Goal: Task Accomplishment & Management: Complete application form

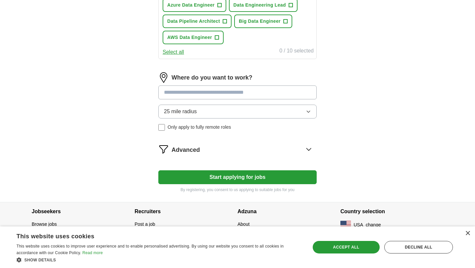
scroll to position [300, 0]
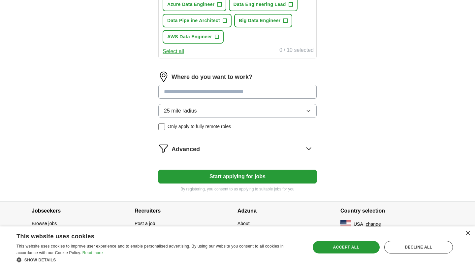
click at [254, 179] on button "Start applying for jobs" at bounding box center [237, 177] width 158 height 14
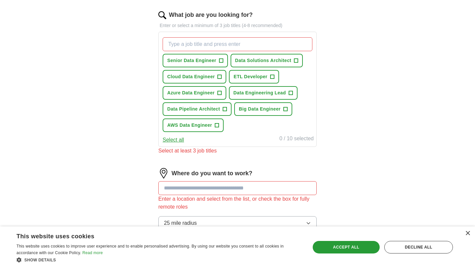
scroll to position [211, 0]
click at [221, 61] on span "+" at bounding box center [221, 60] width 4 height 5
click at [216, 123] on span "+" at bounding box center [217, 125] width 4 height 5
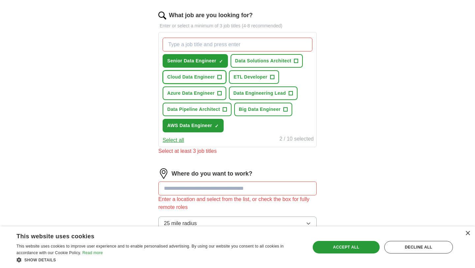
click at [219, 78] on span "+" at bounding box center [220, 77] width 4 height 5
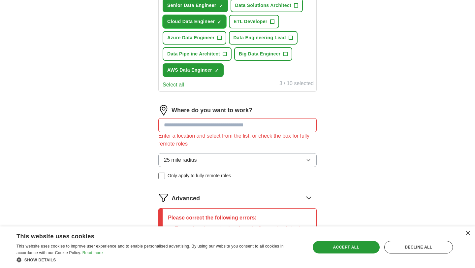
scroll to position [267, 0]
click at [221, 128] on input at bounding box center [237, 125] width 158 height 14
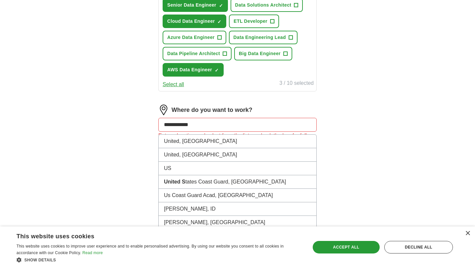
type input "**********"
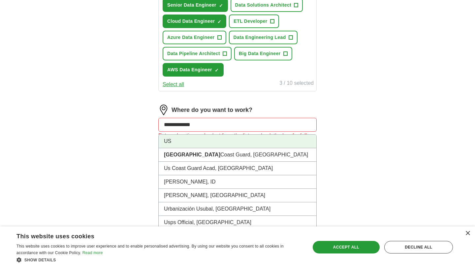
click at [220, 135] on li "US" at bounding box center [238, 142] width 158 height 14
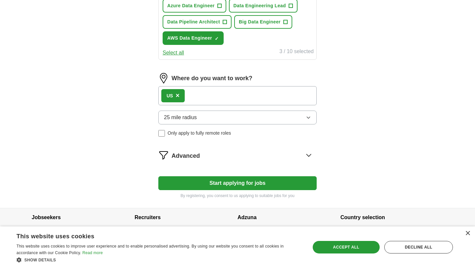
scroll to position [305, 0]
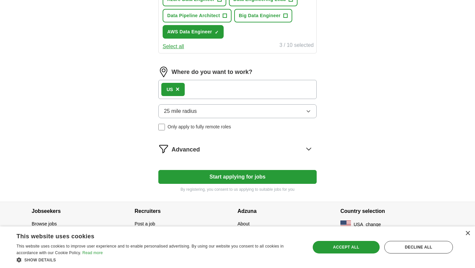
click at [221, 175] on button "Start applying for jobs" at bounding box center [237, 177] width 158 height 14
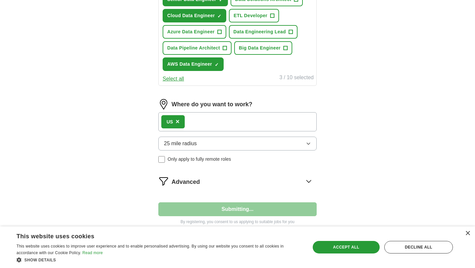
select select "**"
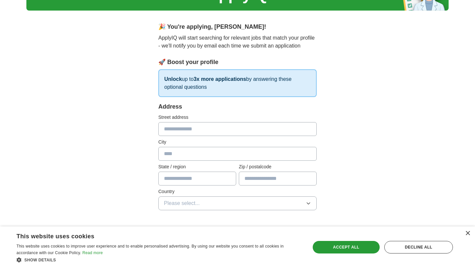
scroll to position [46, 0]
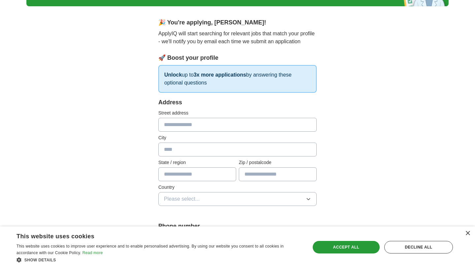
click at [218, 126] on input "text" at bounding box center [237, 125] width 158 height 14
type input "**********"
click at [210, 147] on input "text" at bounding box center [237, 150] width 158 height 14
type input "********"
click at [207, 175] on input "text" at bounding box center [197, 174] width 78 height 14
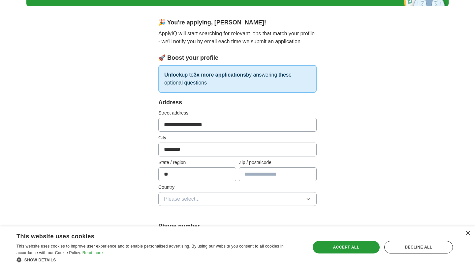
type input "*"
type input "****"
click at [248, 178] on input "text" at bounding box center [278, 174] width 78 height 14
type input "*****"
click at [242, 201] on button "Please select..." at bounding box center [237, 199] width 158 height 14
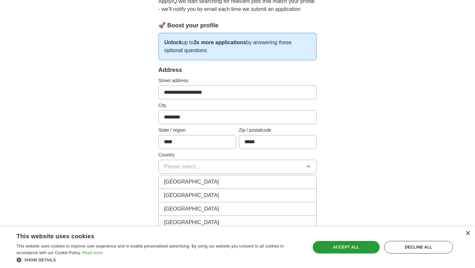
scroll to position [82, 0]
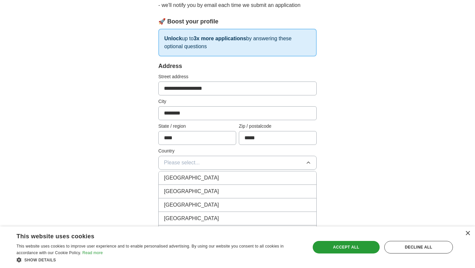
click at [238, 190] on div "[GEOGRAPHIC_DATA]" at bounding box center [237, 191] width 147 height 8
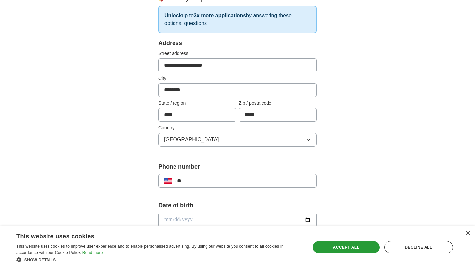
scroll to position [105, 0]
click at [241, 182] on input "**" at bounding box center [244, 181] width 134 height 8
click at [225, 221] on input "date" at bounding box center [237, 219] width 158 height 15
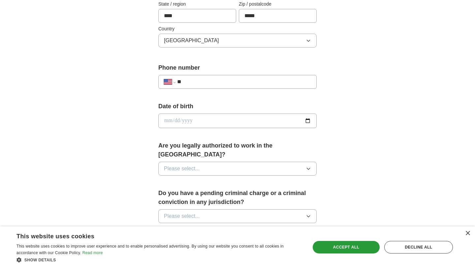
scroll to position [206, 0]
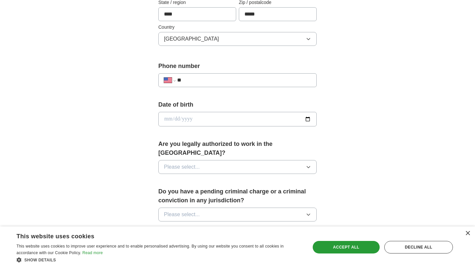
click at [233, 160] on button "Please select..." at bounding box center [237, 167] width 158 height 14
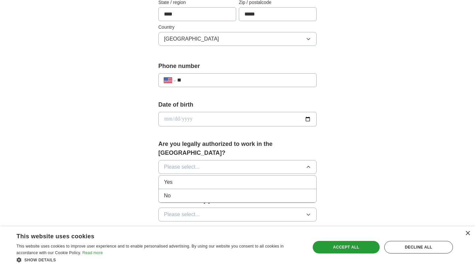
click at [229, 178] on div "Yes" at bounding box center [237, 182] width 147 height 8
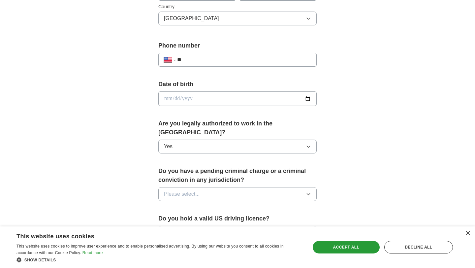
scroll to position [226, 0]
click at [228, 187] on button "Please select..." at bounding box center [237, 194] width 158 height 14
click at [224, 219] on div "No" at bounding box center [237, 223] width 147 height 8
click at [222, 225] on button "Please select..." at bounding box center [237, 232] width 158 height 14
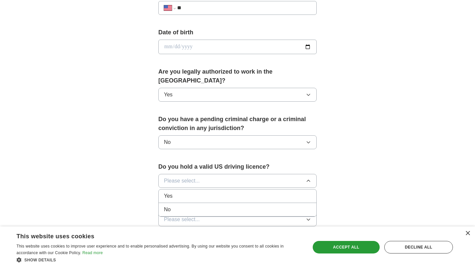
scroll to position [280, 0]
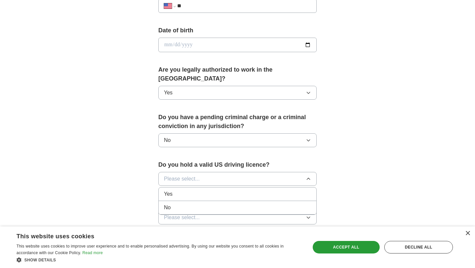
click at [226, 190] on div "Yes" at bounding box center [237, 194] width 147 height 8
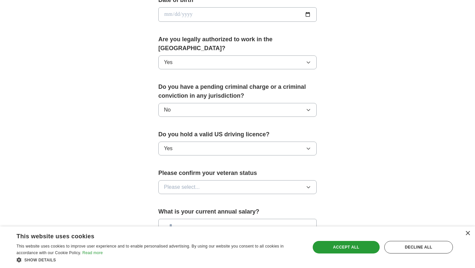
scroll to position [315, 0]
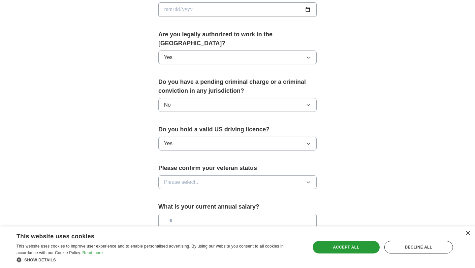
click at [226, 175] on button "Please select..." at bounding box center [237, 182] width 158 height 14
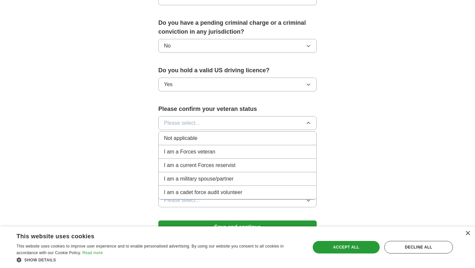
scroll to position [377, 0]
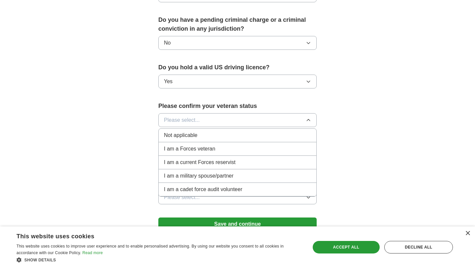
click at [234, 131] on div "Not applicable" at bounding box center [237, 135] width 147 height 8
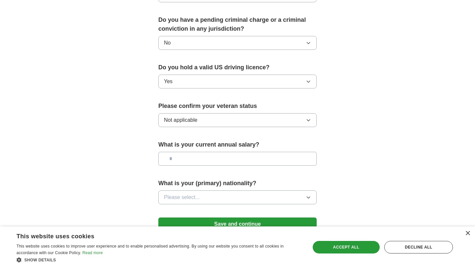
click at [229, 152] on input "text" at bounding box center [237, 159] width 158 height 14
type input "********"
click at [229, 190] on button "Please select..." at bounding box center [237, 197] width 158 height 14
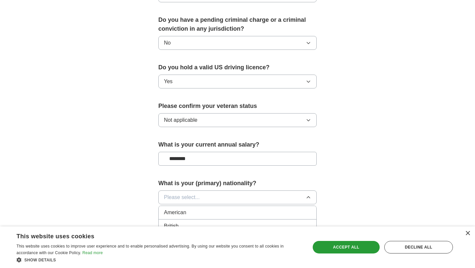
click at [229, 190] on button "Please select..." at bounding box center [237, 197] width 158 height 14
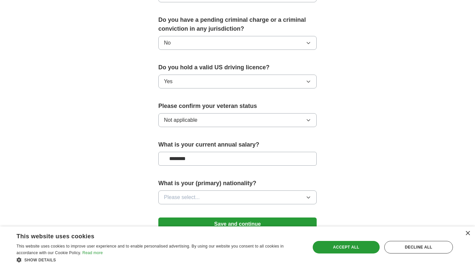
click at [229, 190] on button "Please select..." at bounding box center [237, 197] width 158 height 14
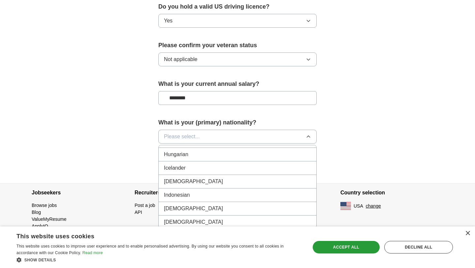
scroll to position [1053, 0]
click at [235, 178] on div "[DEMOGRAPHIC_DATA]" at bounding box center [237, 182] width 147 height 8
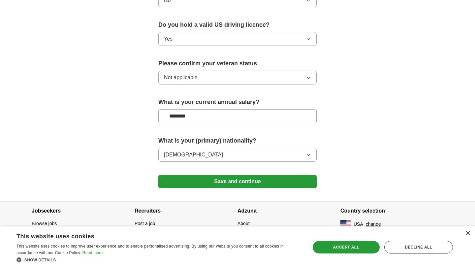
scroll to position [411, 0]
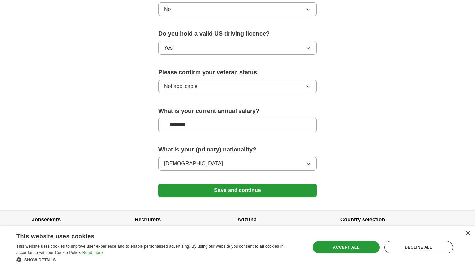
click at [239, 184] on button "Save and continue" at bounding box center [237, 190] width 158 height 13
